Goal: Task Accomplishment & Management: Manage account settings

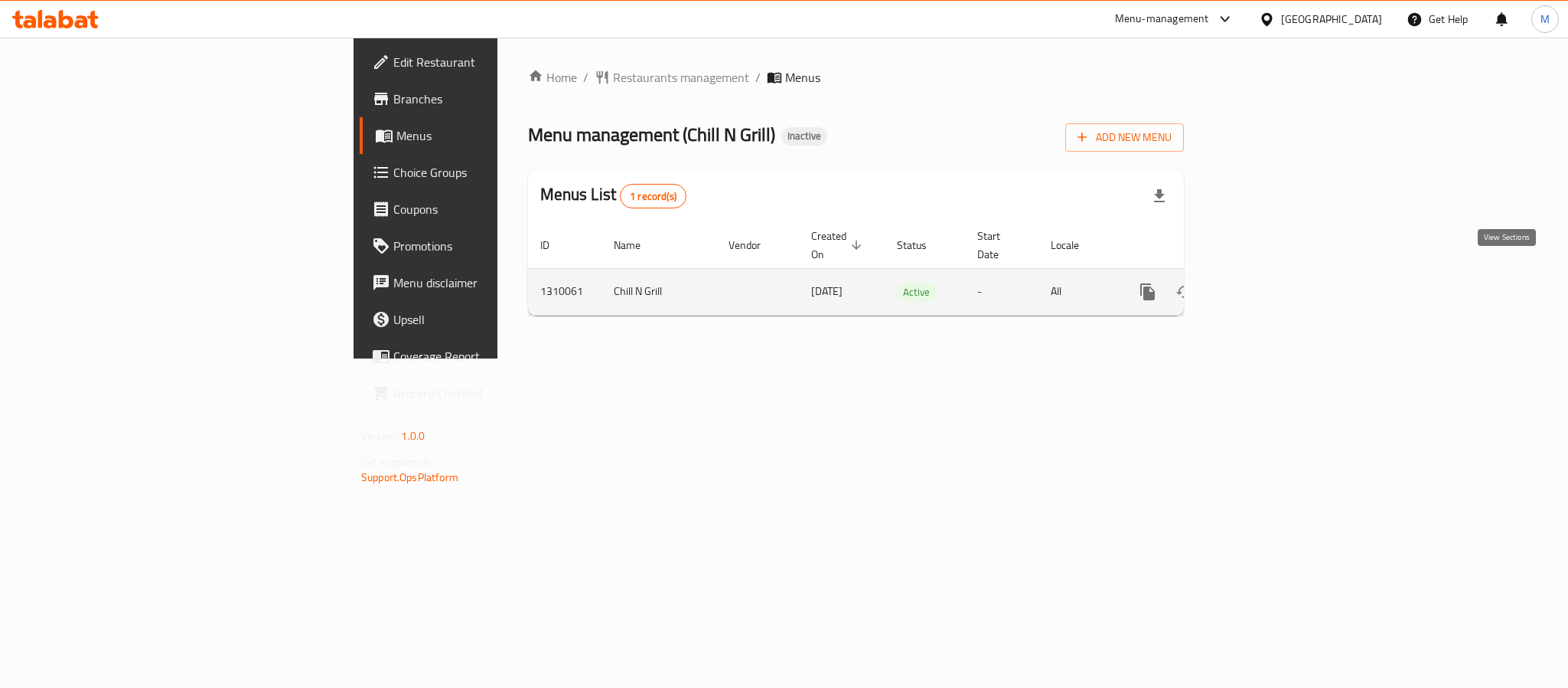
click at [1265, 285] on icon "enhanced table" at bounding box center [1258, 291] width 14 height 14
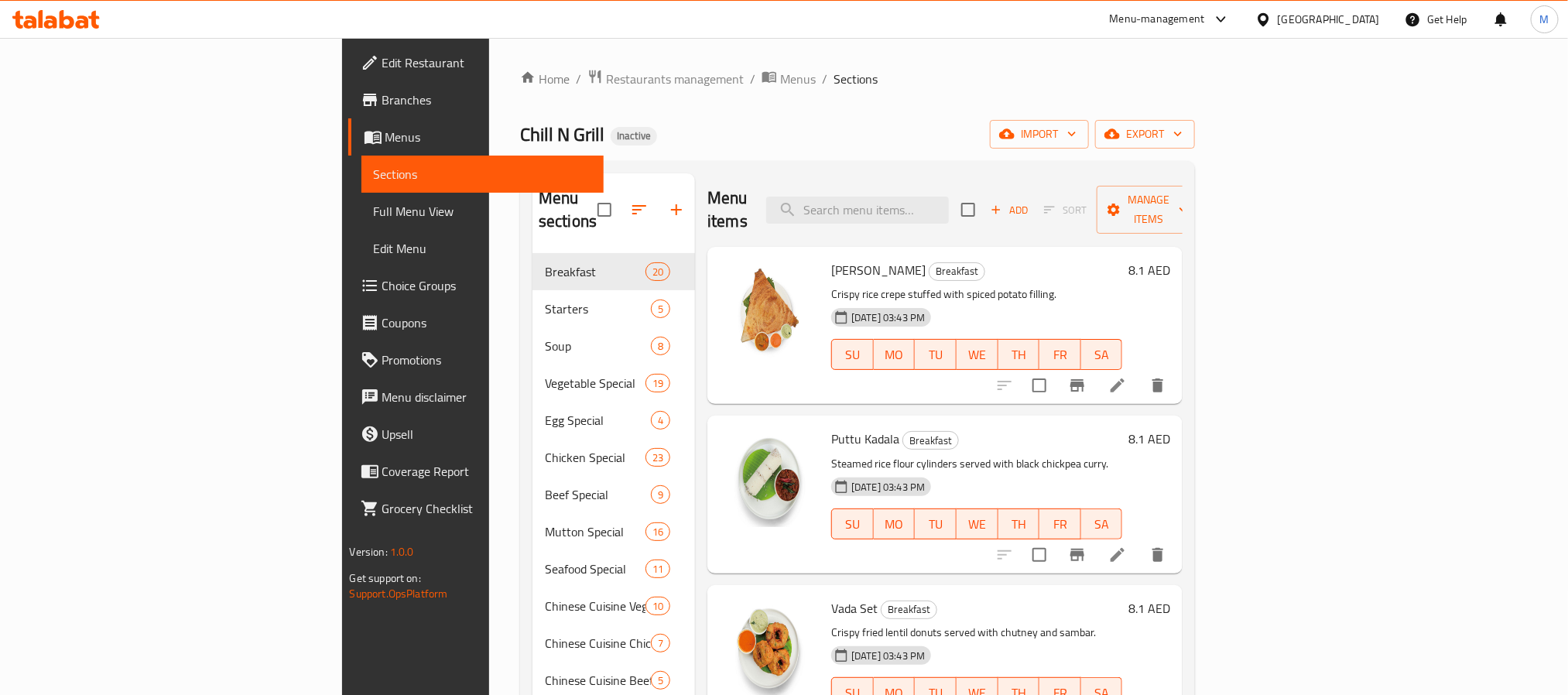
click at [374, 219] on span "Full Menu View" at bounding box center [483, 211] width 218 height 19
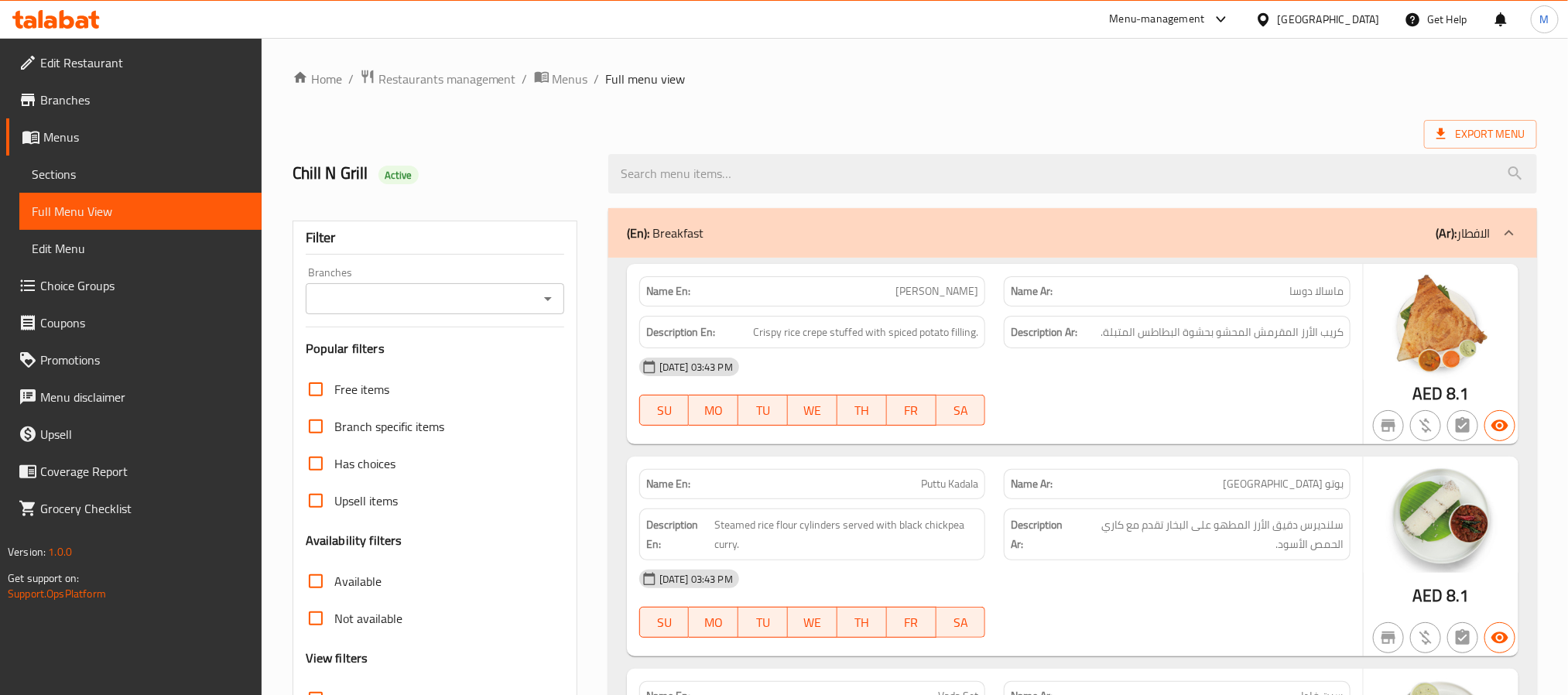
scroll to position [232, 0]
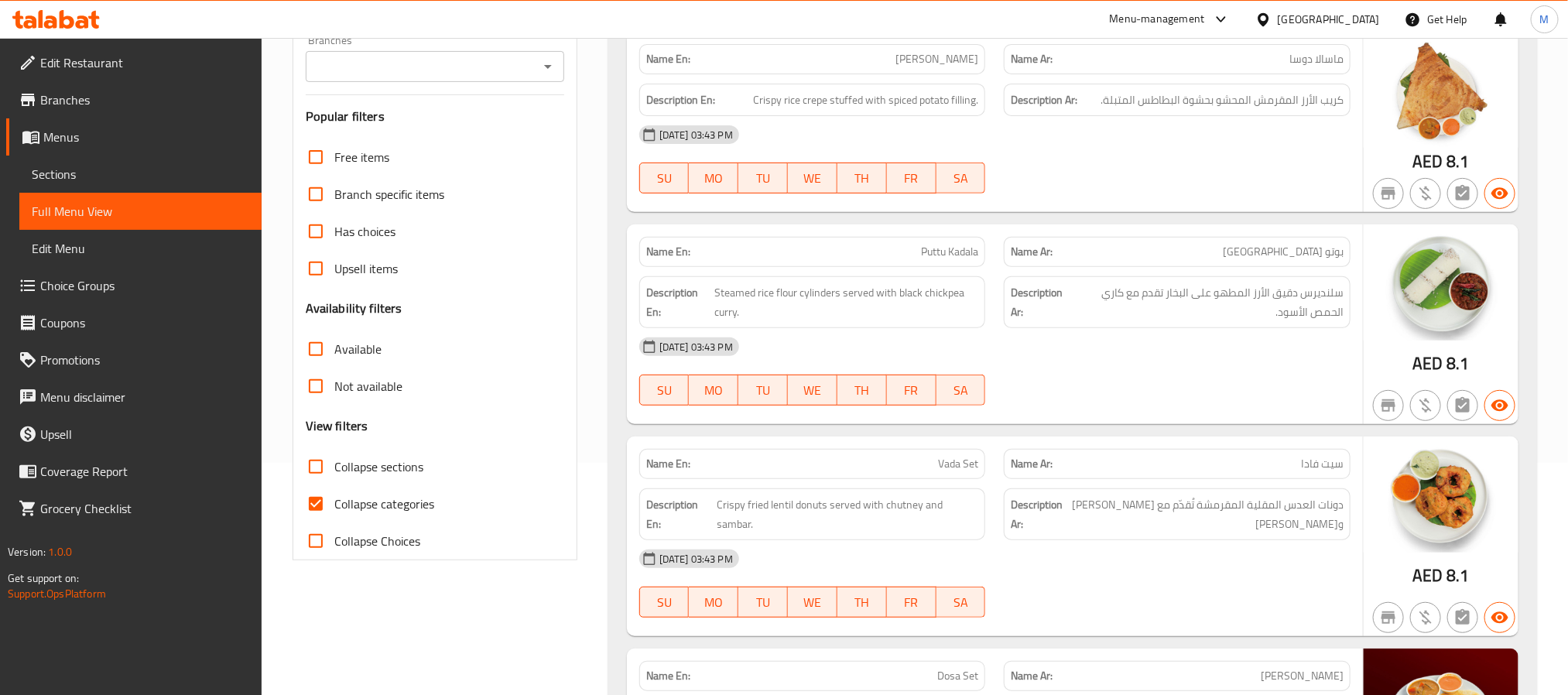
click at [398, 474] on span "Collapse sections" at bounding box center [379, 466] width 89 height 19
click at [335, 474] on input "Collapse sections" at bounding box center [316, 467] width 37 height 37
checkbox input "true"
click at [390, 502] on span "Collapse categories" at bounding box center [384, 503] width 99 height 19
click at [335, 502] on input "Collapse categories" at bounding box center [316, 504] width 37 height 37
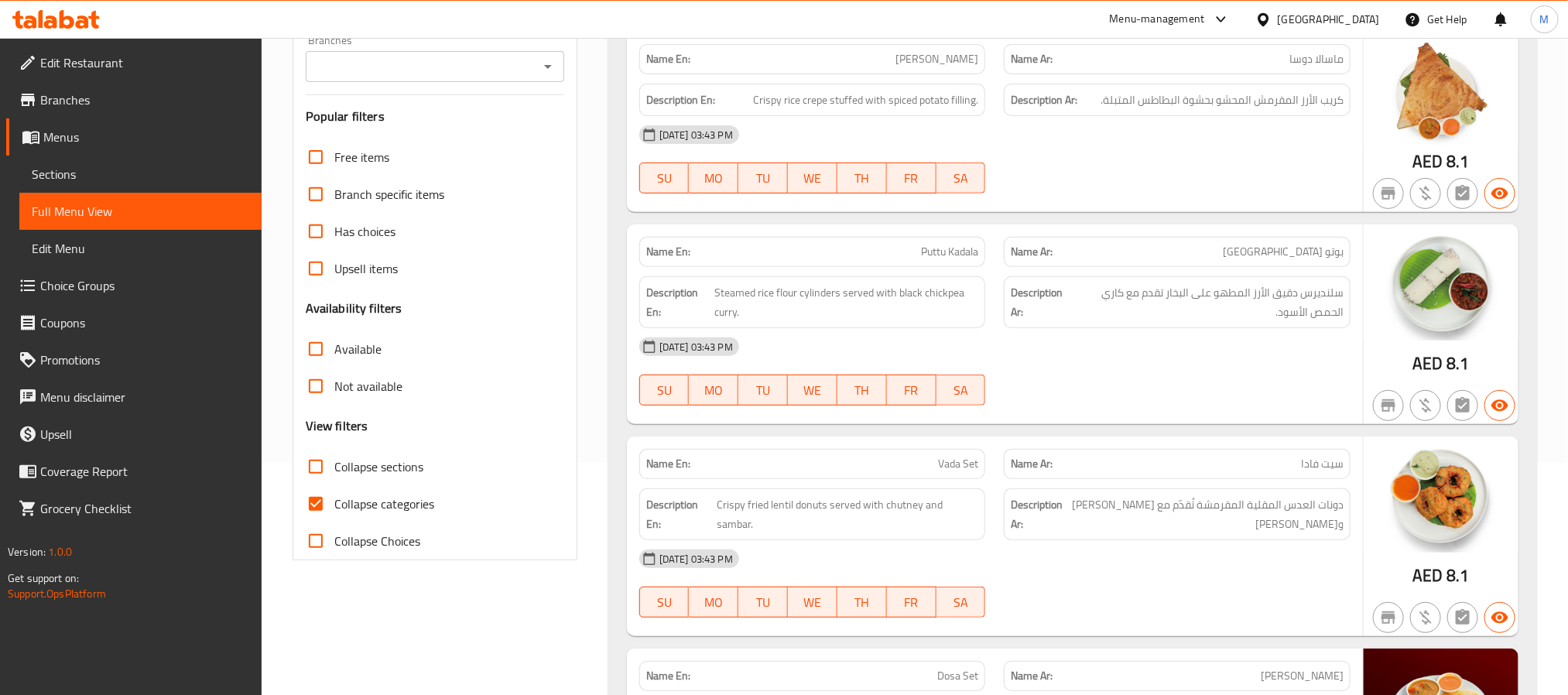
checkbox input "false"
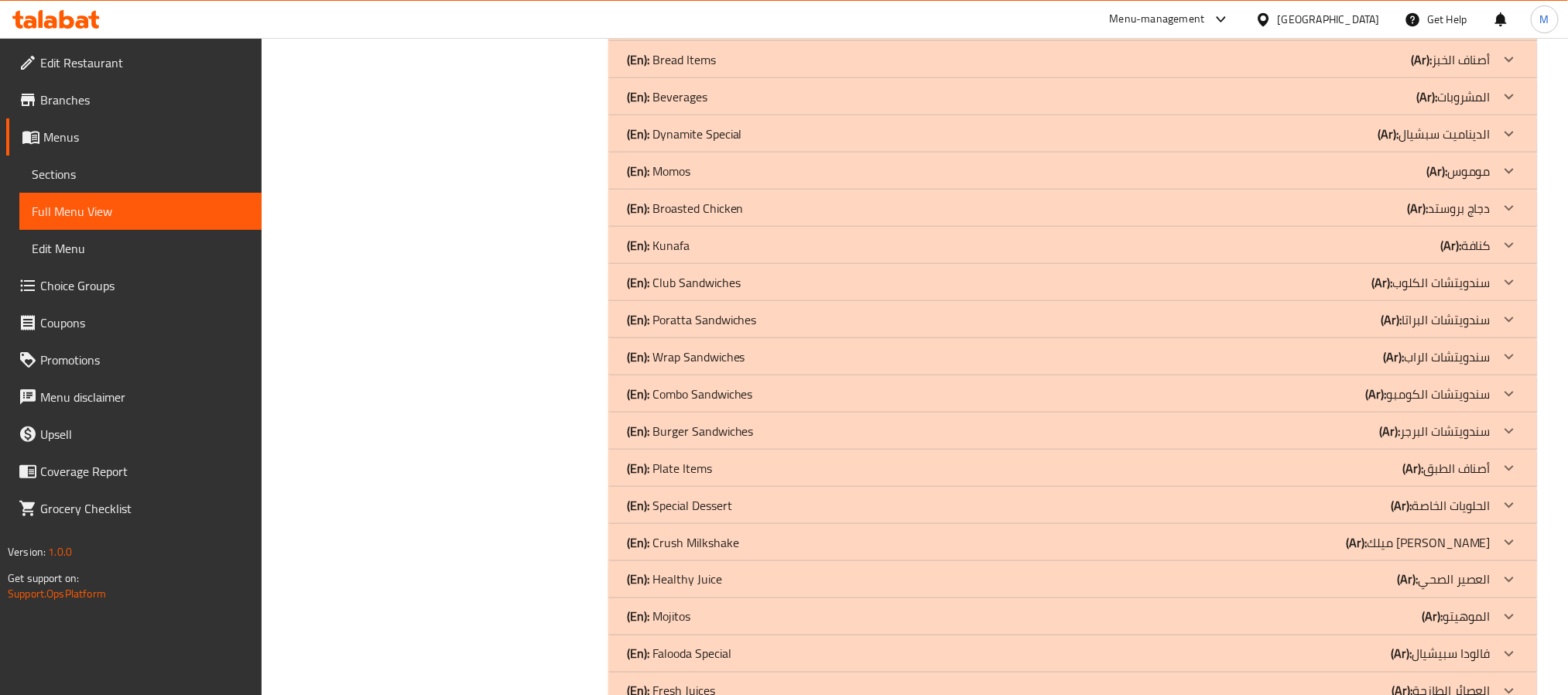
scroll to position [1025, 0]
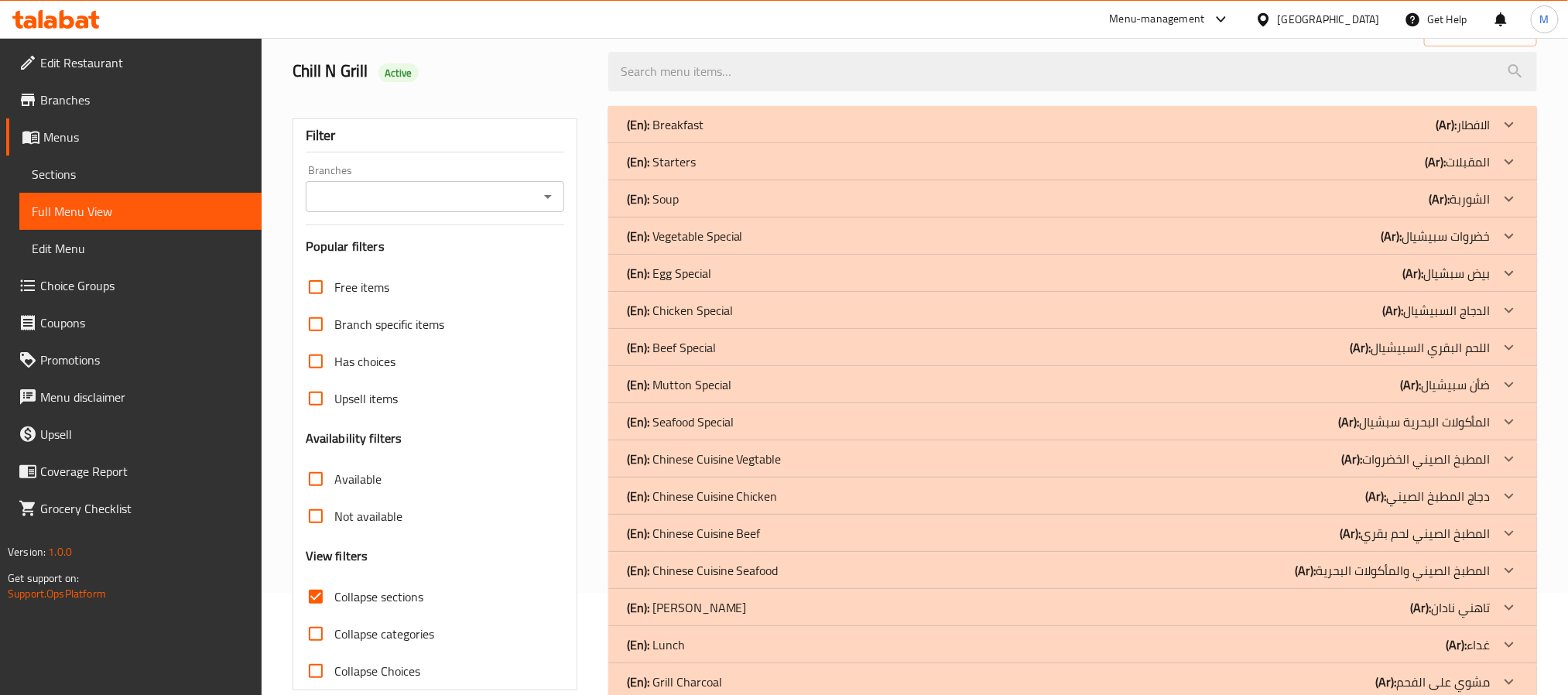
click at [802, 342] on div "(En): Beef Special (Ar): اللحم البقري السبيشيال" at bounding box center [1059, 347] width 864 height 19
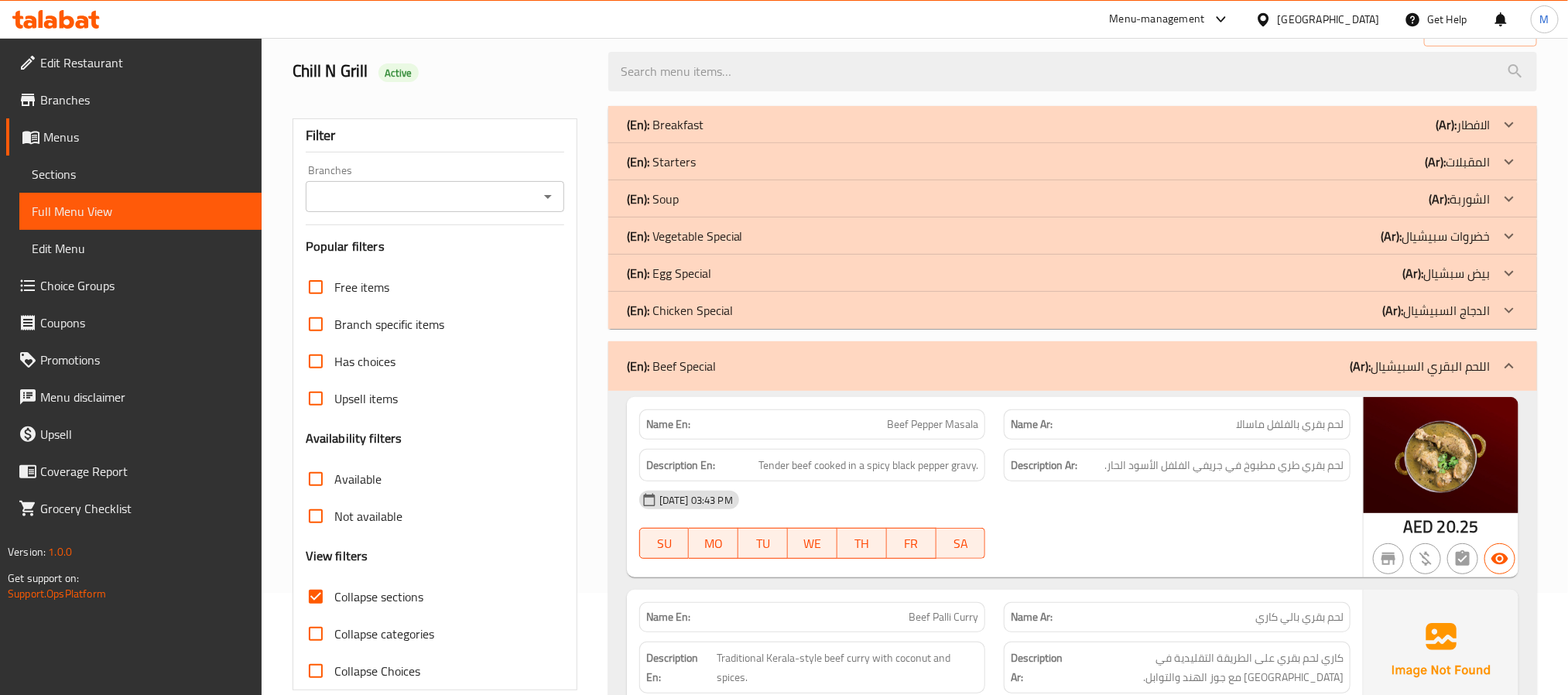
click at [873, 316] on div "(En): Chicken Special (Ar): الدجاج السبيشيال" at bounding box center [1059, 310] width 864 height 19
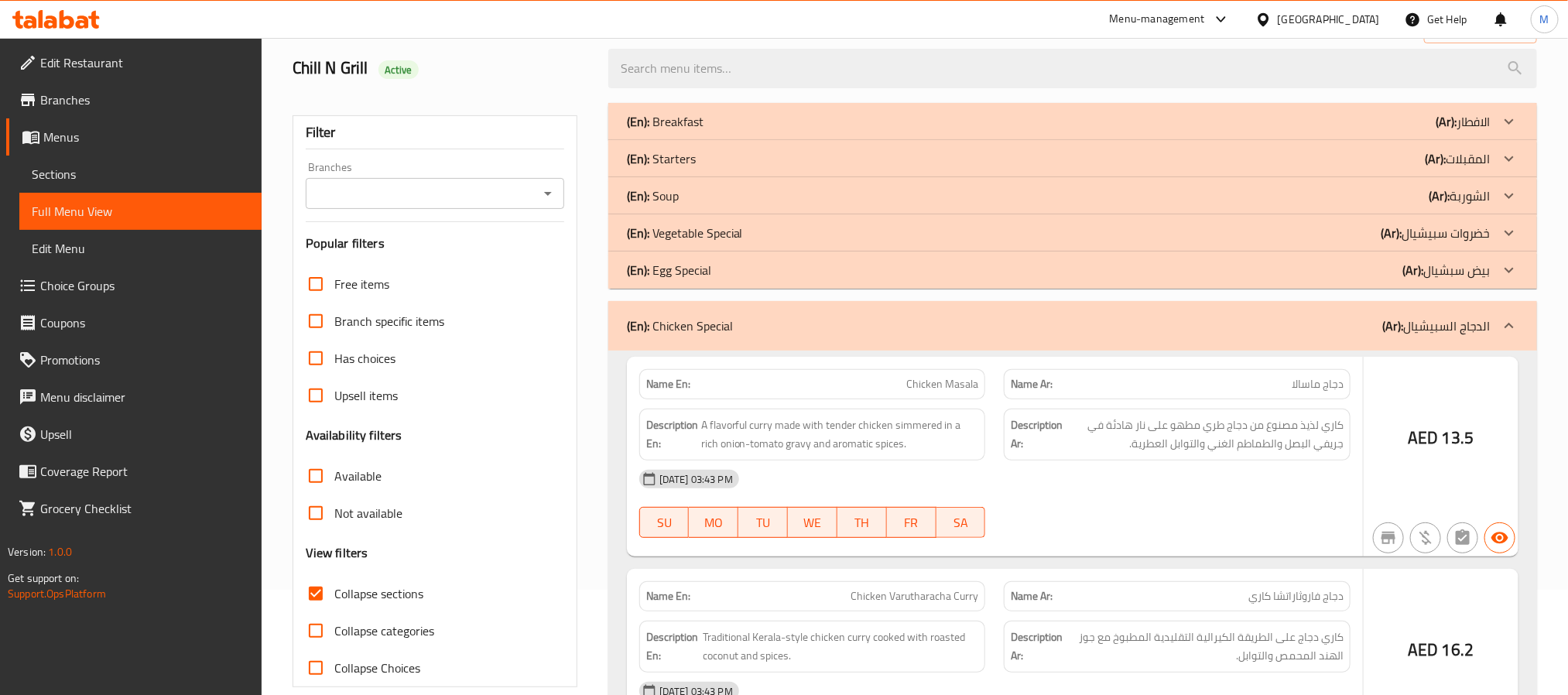
scroll to position [7393, 0]
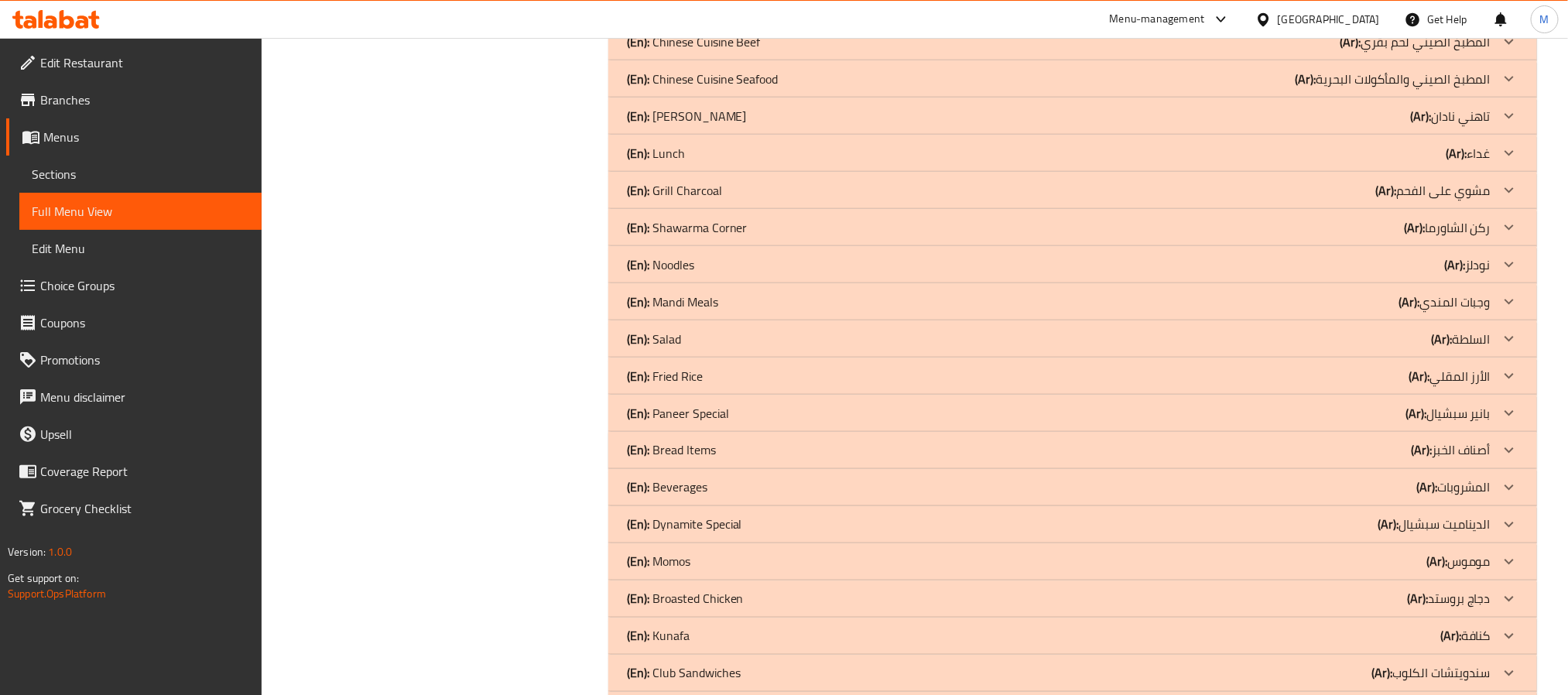
click at [716, 342] on div "(En): Salad (Ar): السلطة" at bounding box center [1059, 339] width 864 height 19
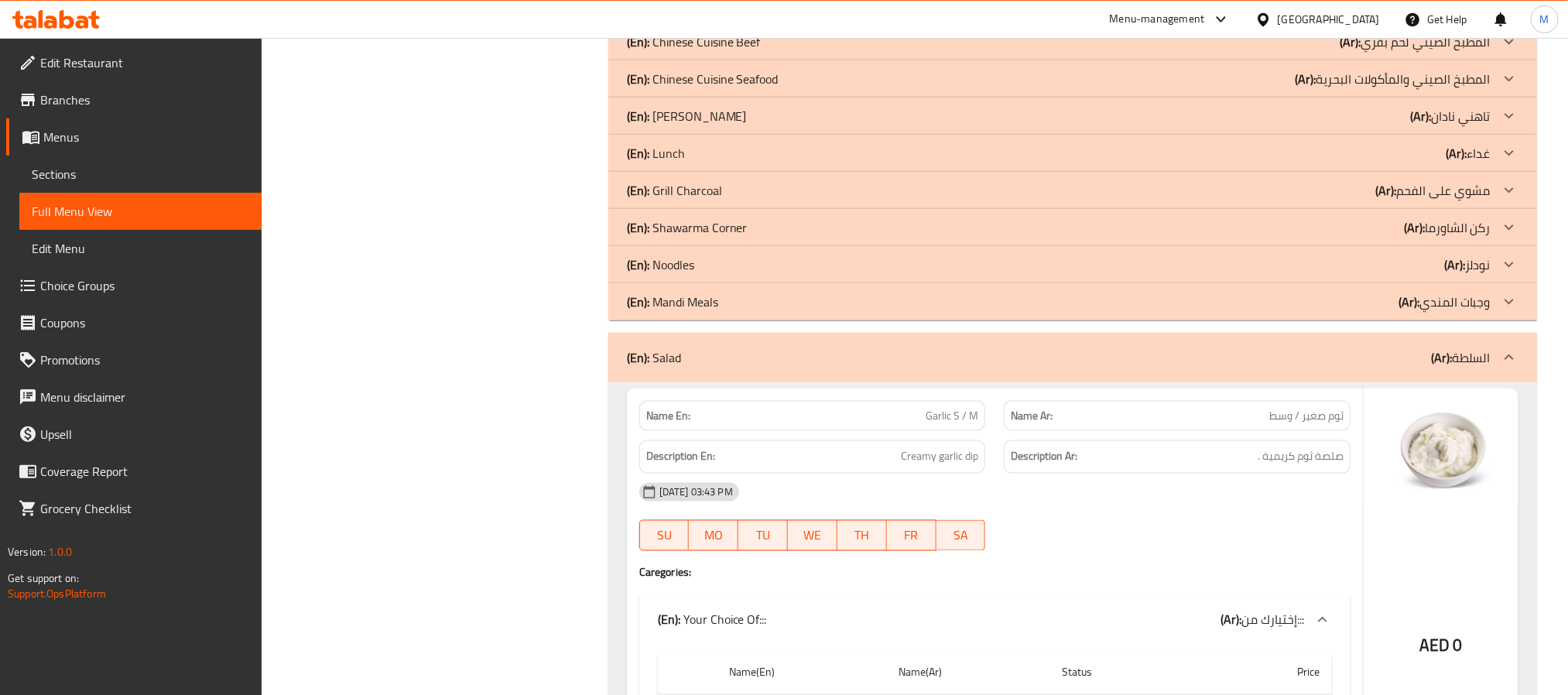
scroll to position [0, 0]
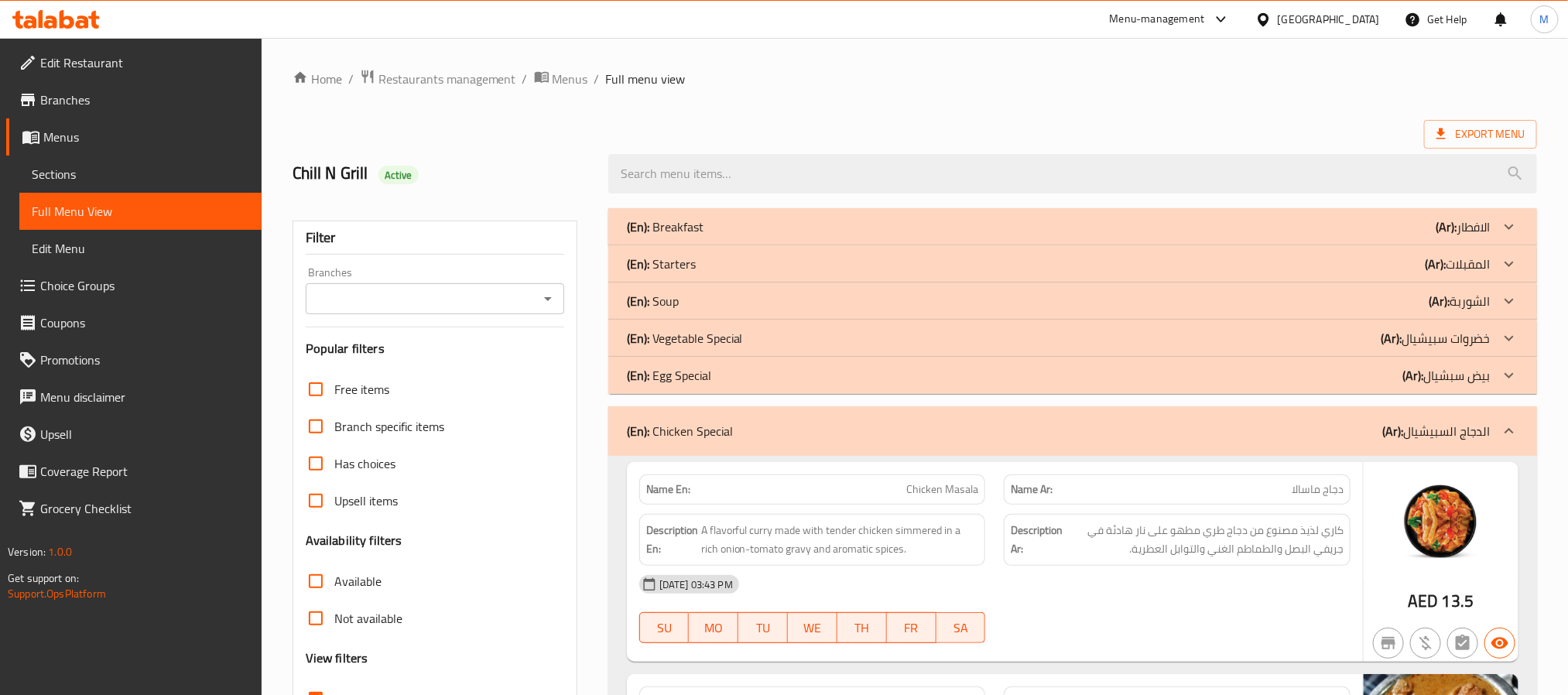
click at [812, 304] on div "(En): Soup (Ar): الشوربة" at bounding box center [1059, 300] width 864 height 19
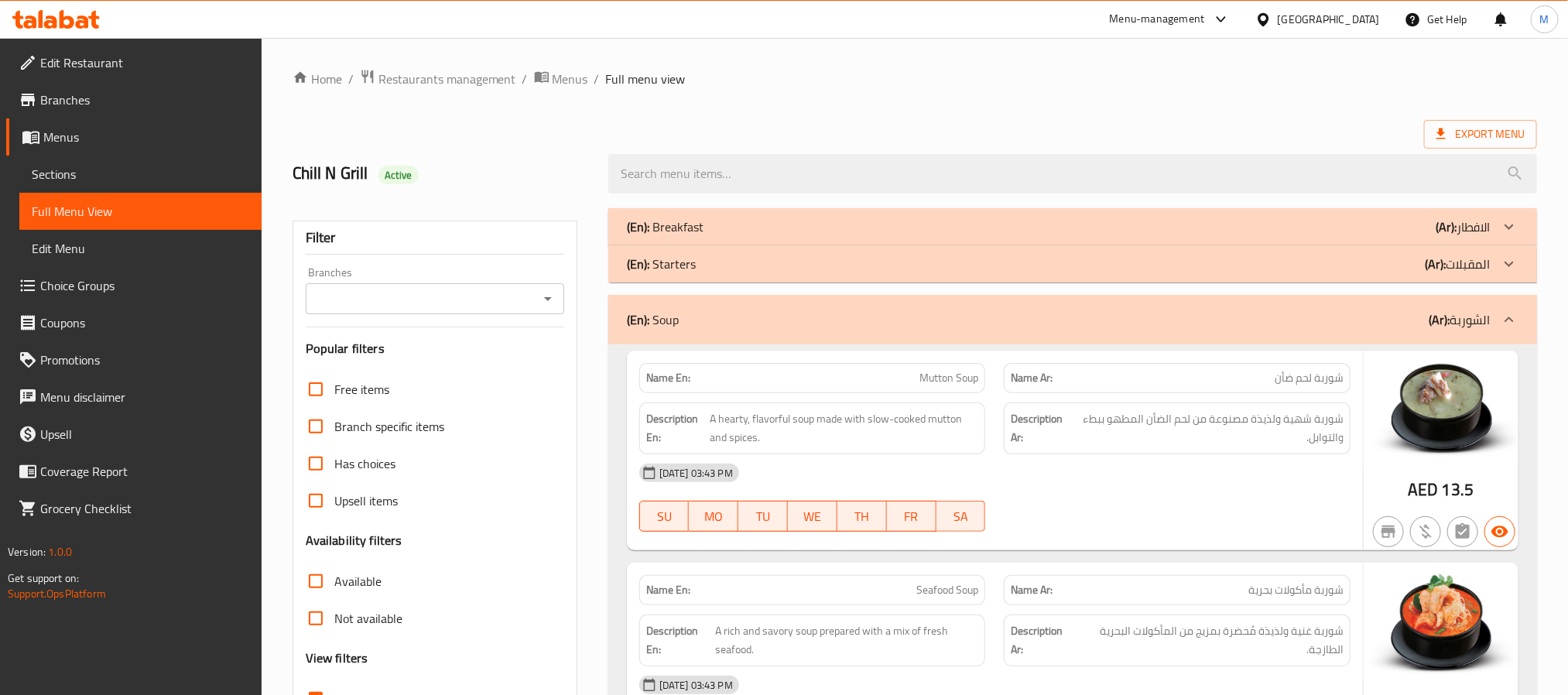
scroll to position [9380, 0]
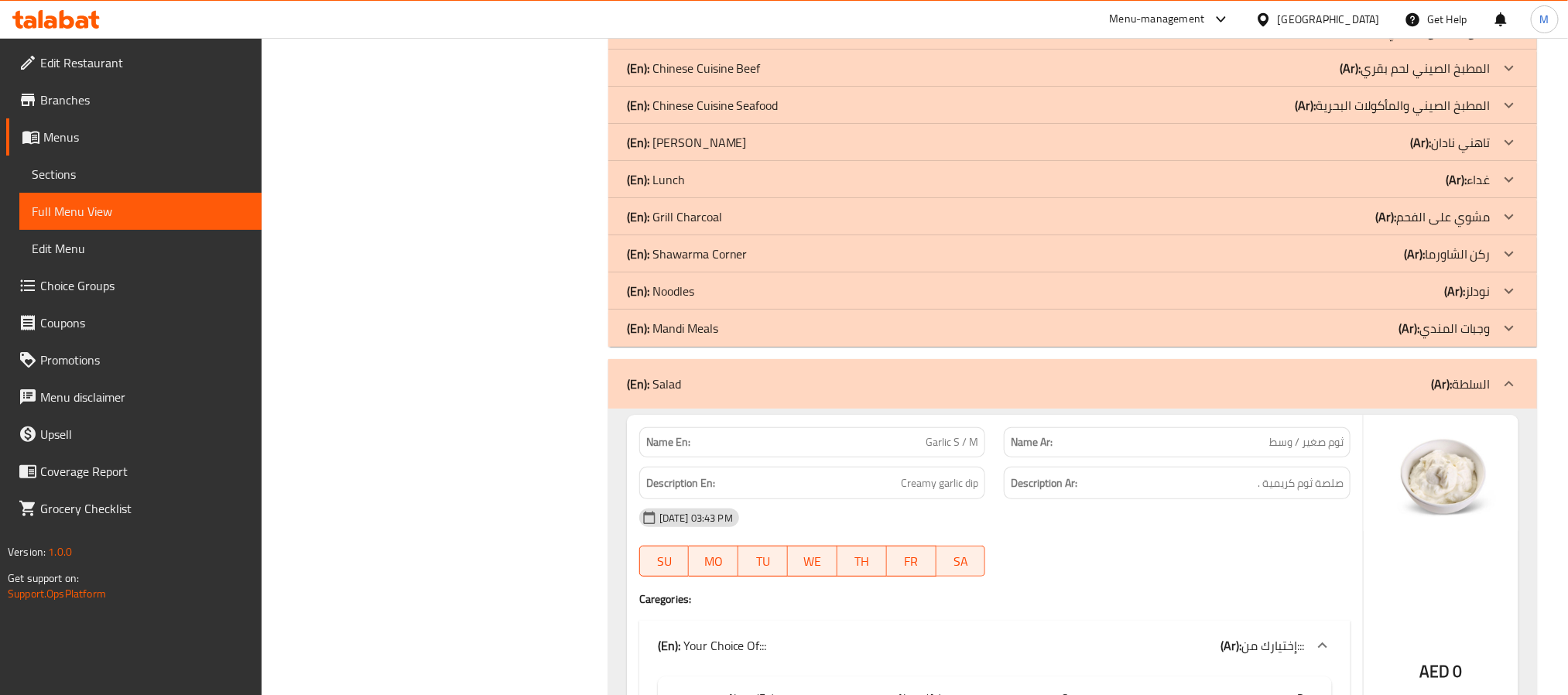
click at [767, 338] on div "(En): Mandi Meals (Ar): وجبات المندي" at bounding box center [1059, 328] width 864 height 19
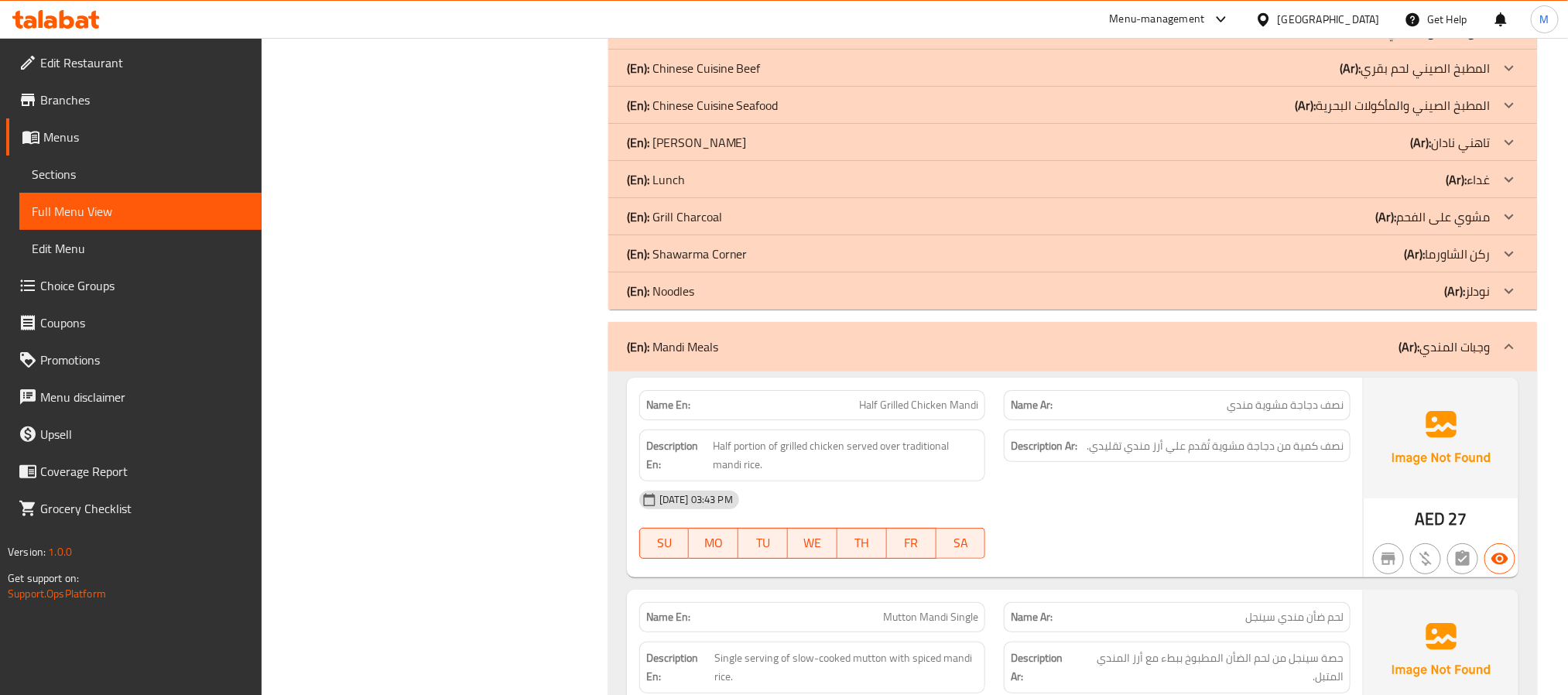
click at [780, 189] on div "(En): Lunch (Ar): غداء" at bounding box center [1059, 179] width 864 height 19
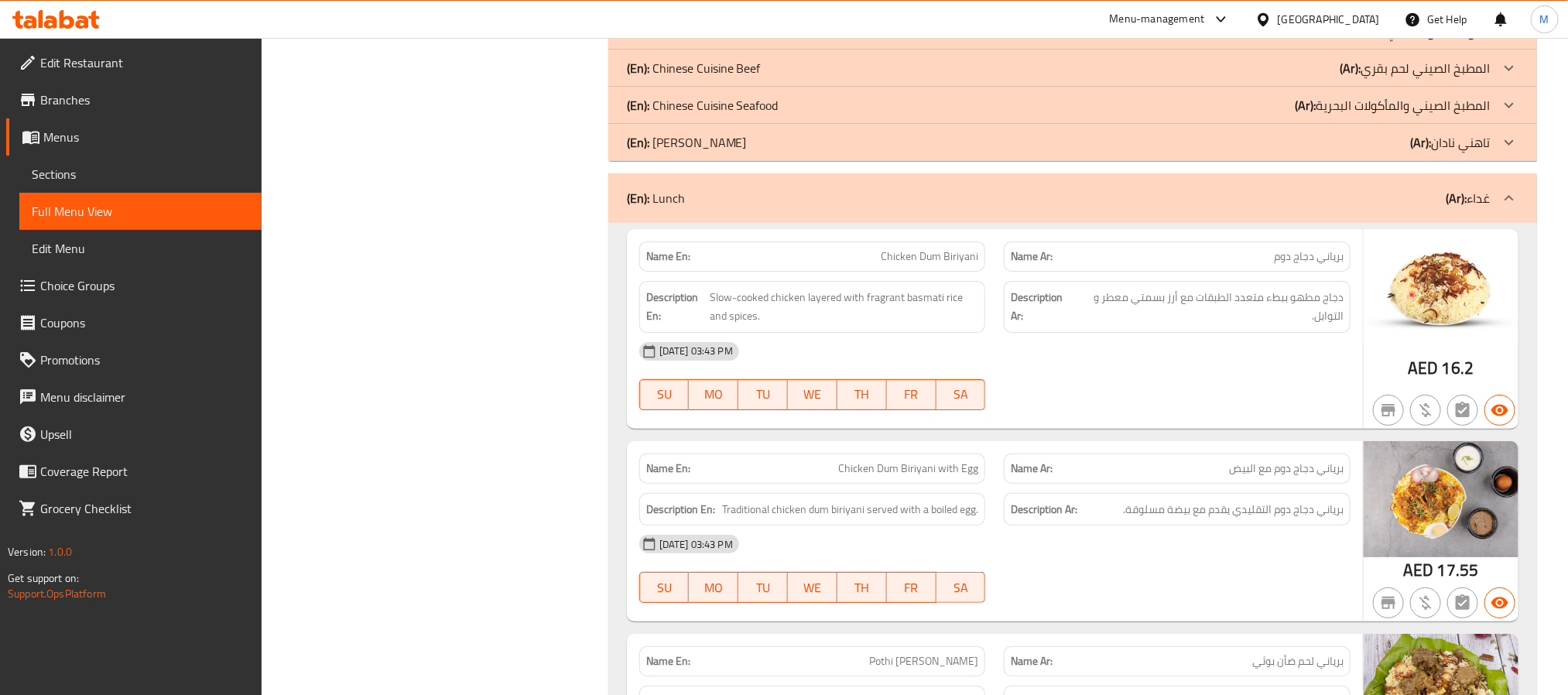
scroll to position [20652, 0]
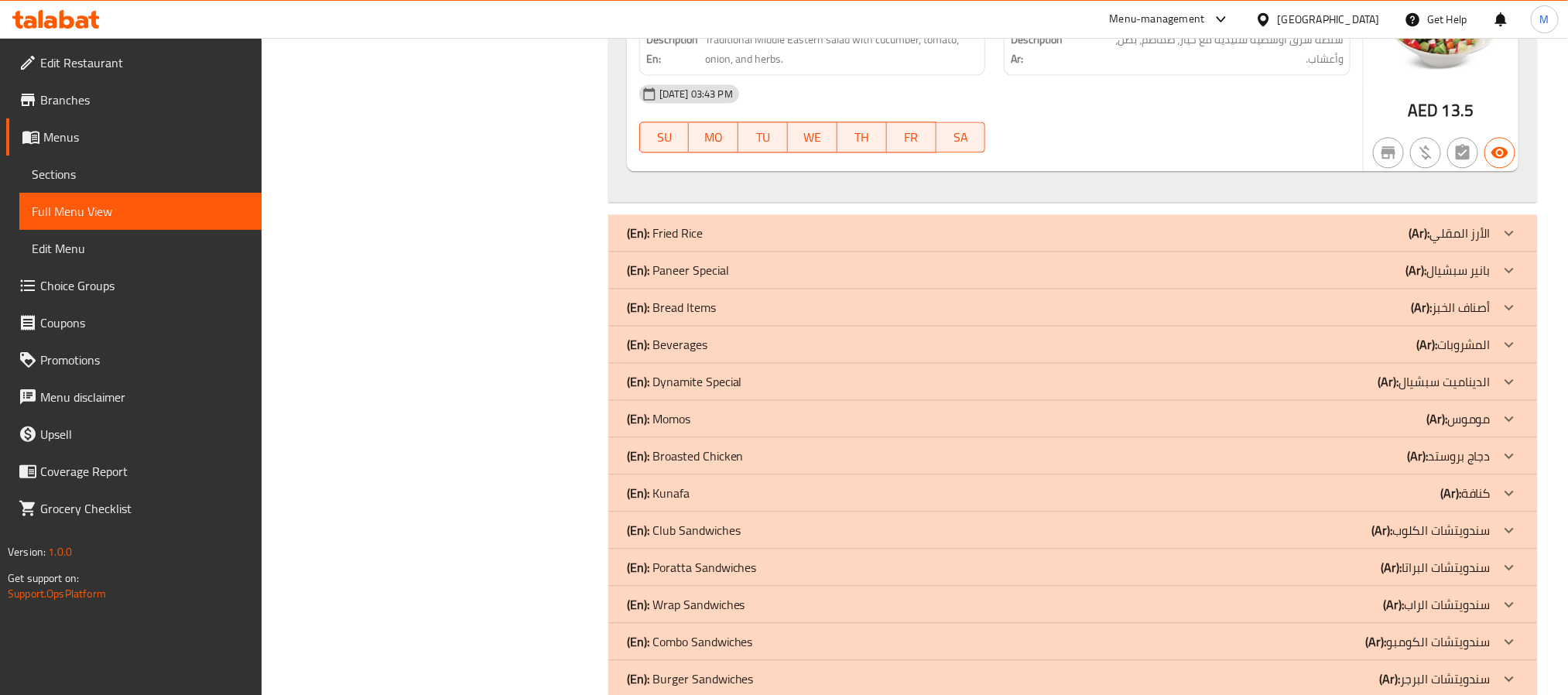
click at [781, 316] on div "(En): Bread Items (Ar): أصناف الخبز" at bounding box center [1059, 307] width 864 height 19
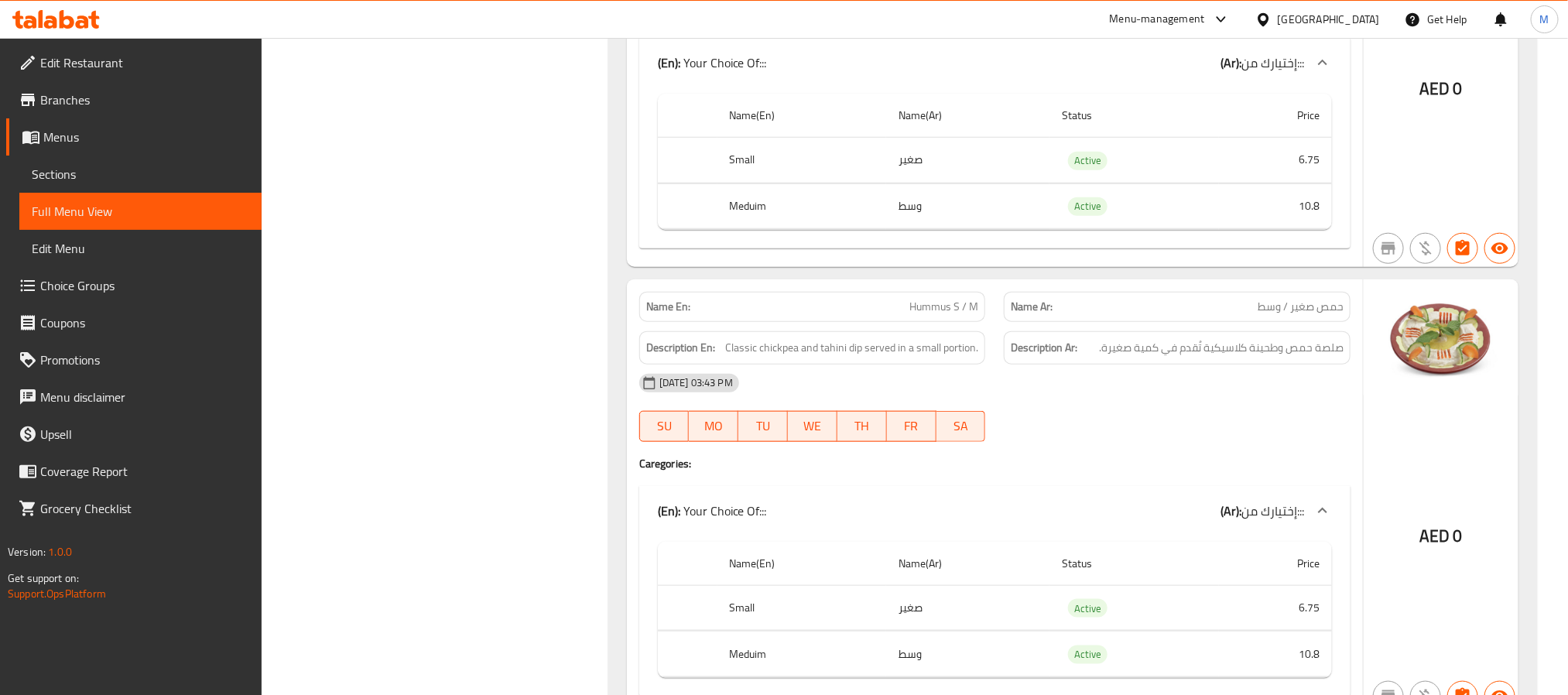
scroll to position [0, 0]
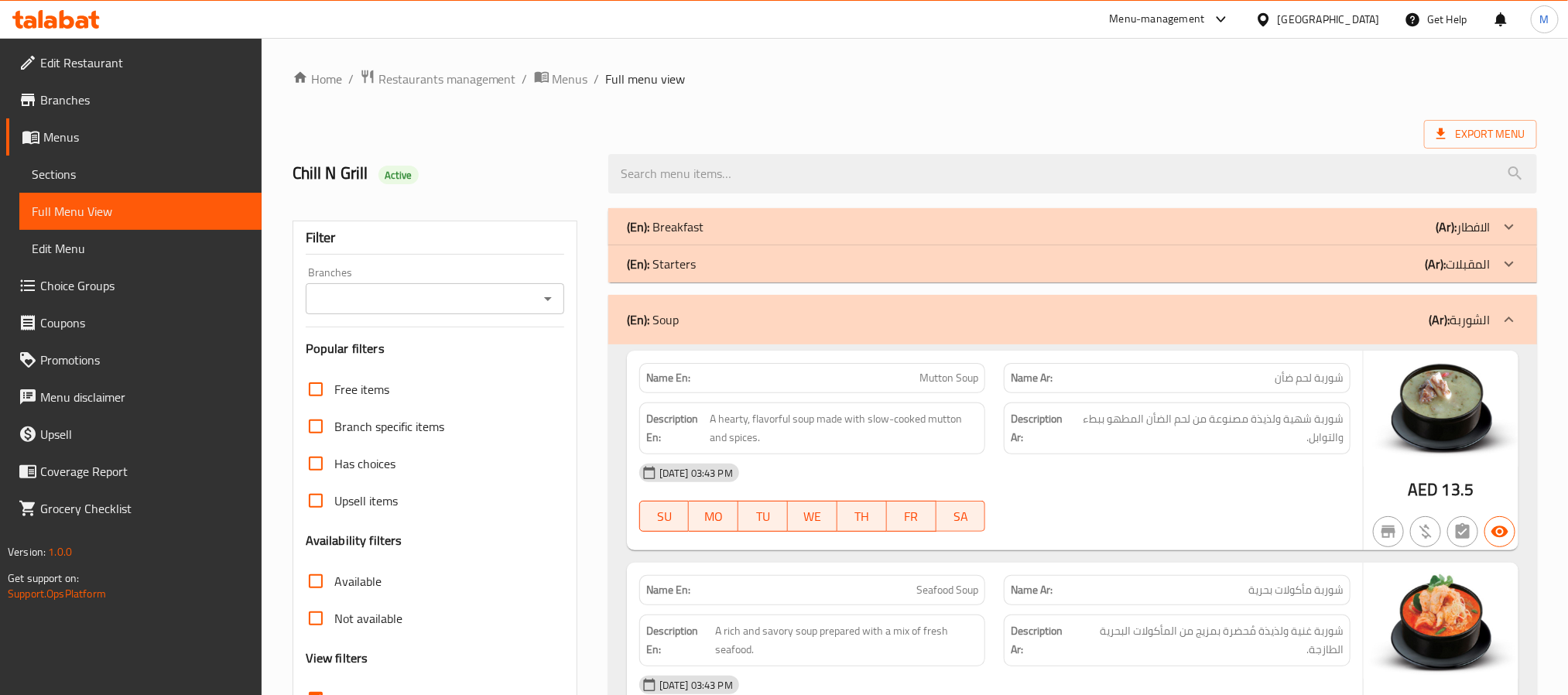
click at [887, 225] on div "(En): Breakfast (Ar): الافطار" at bounding box center [1059, 226] width 864 height 19
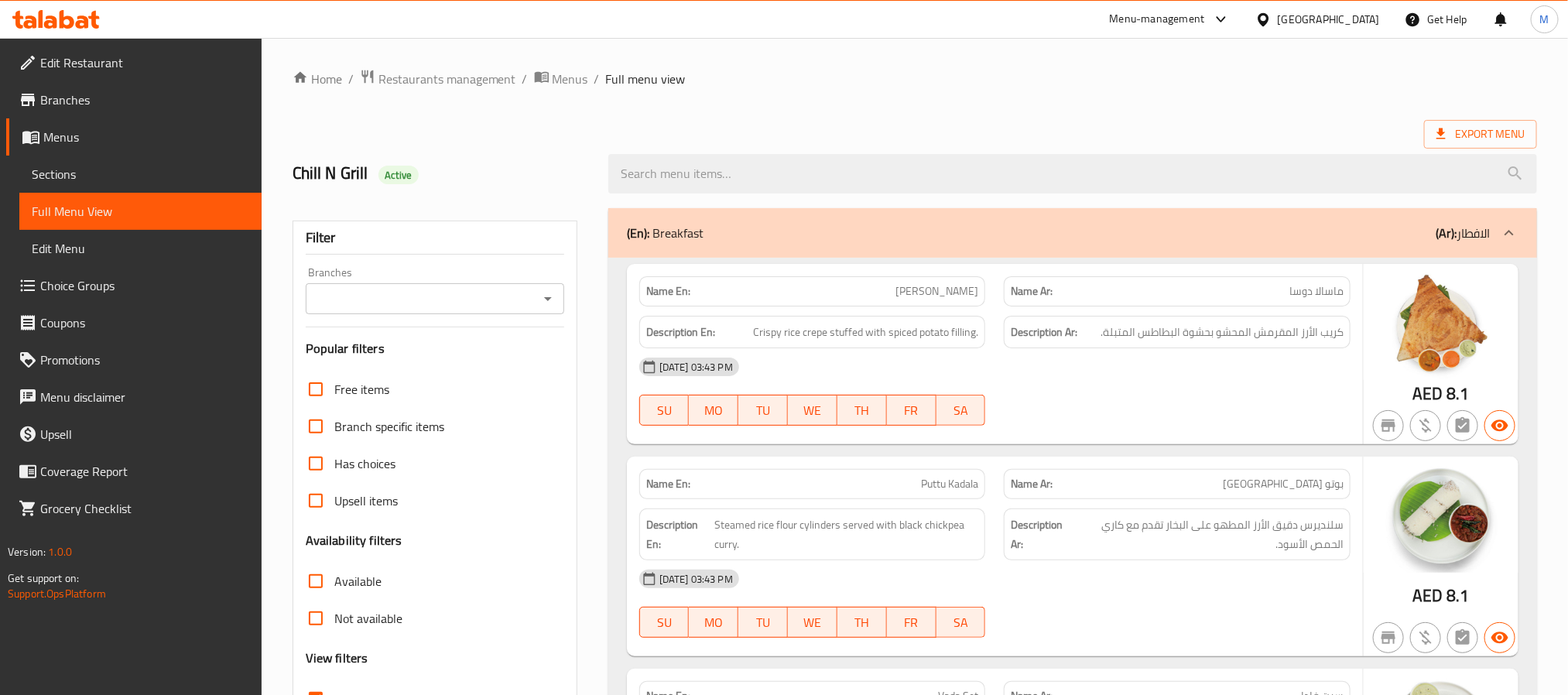
click at [396, 175] on span "Active" at bounding box center [398, 175] width 40 height 15
